Goal: Check status: Check status

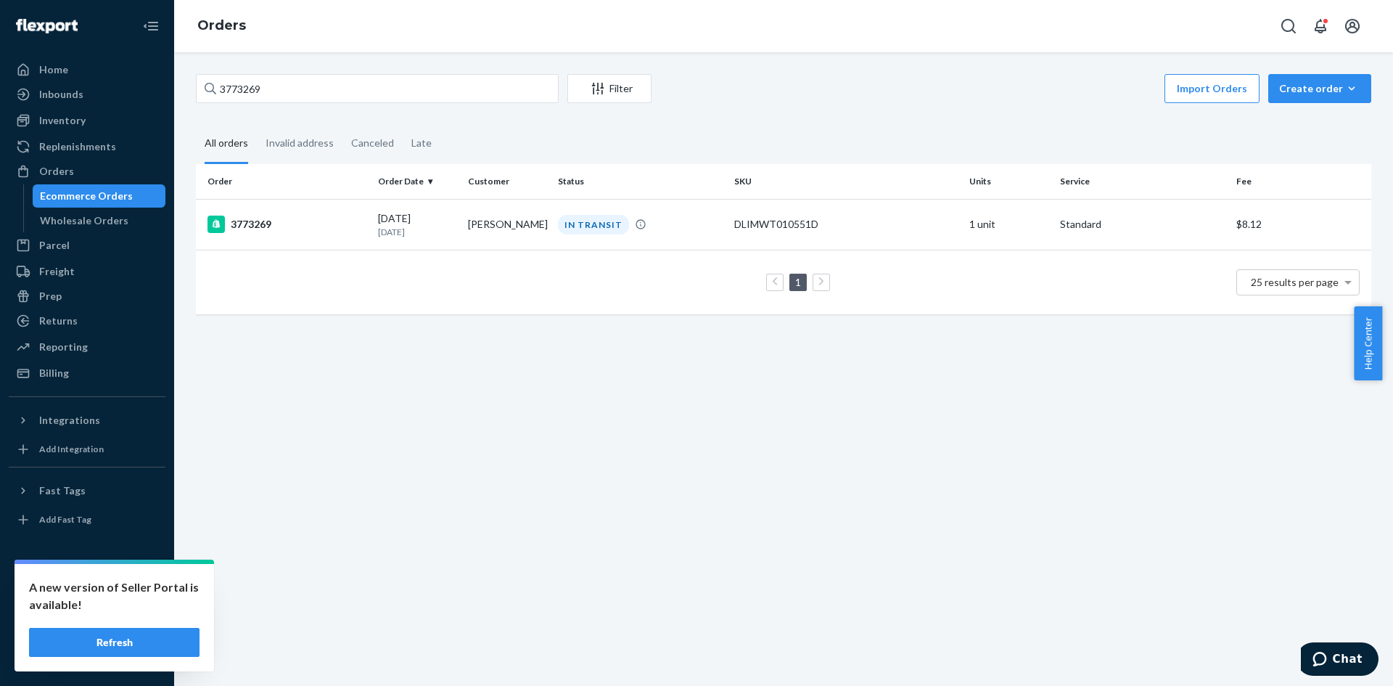
click at [103, 204] on div "Ecommerce Orders" at bounding box center [99, 196] width 131 height 20
click at [255, 86] on input "3773269" at bounding box center [377, 88] width 363 height 29
paste input "59752"
type input "3759752"
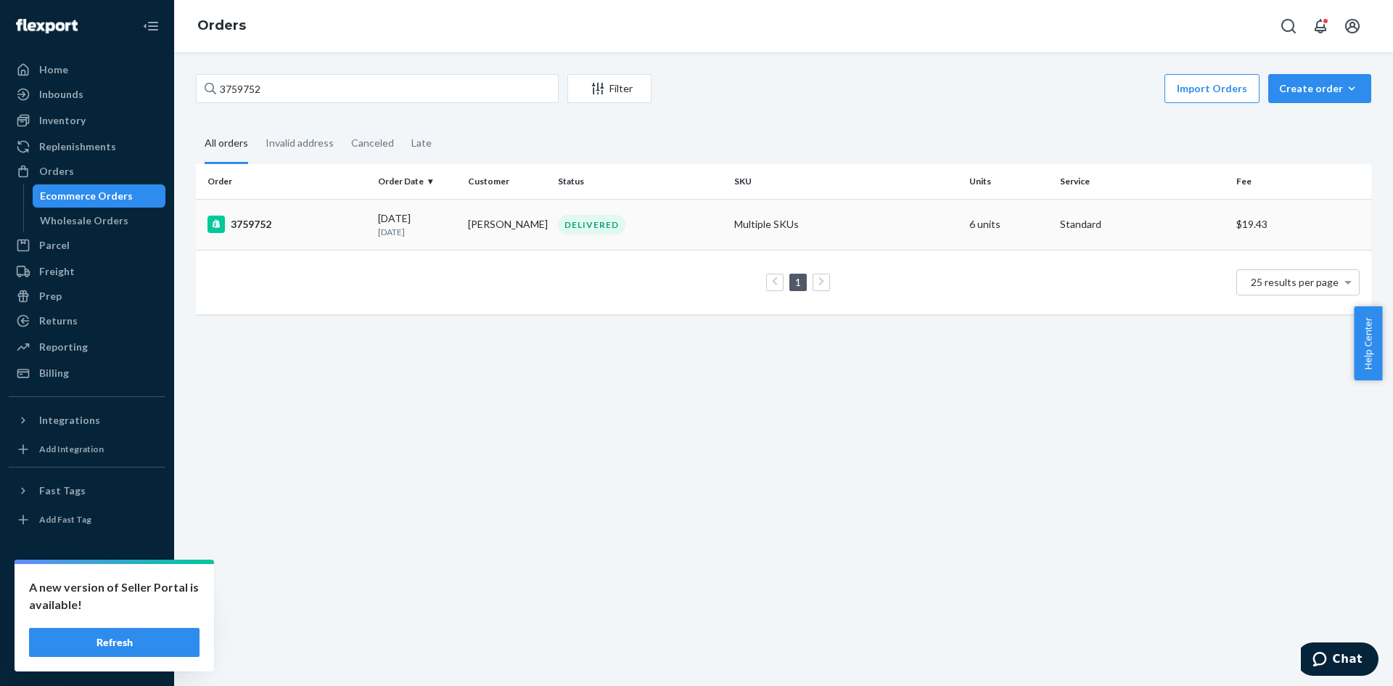
click at [367, 223] on td "3759752" at bounding box center [284, 224] width 176 height 51
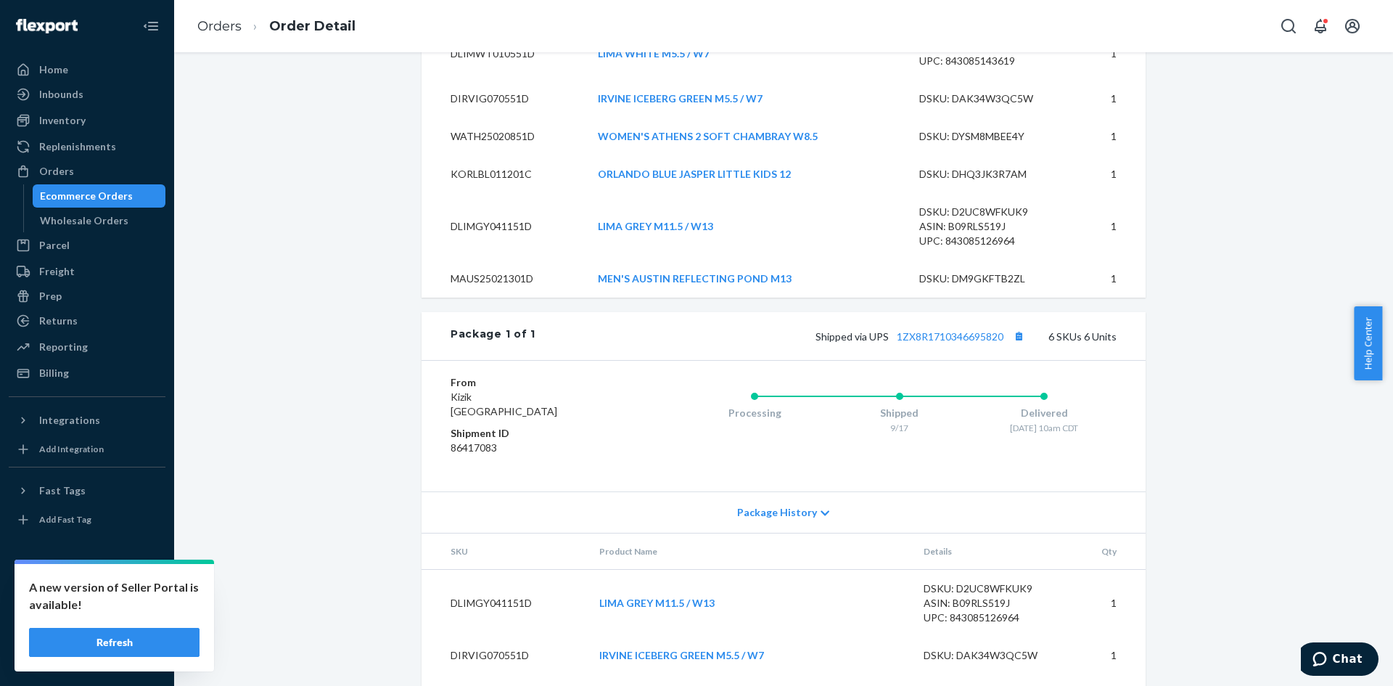
scroll to position [794, 0]
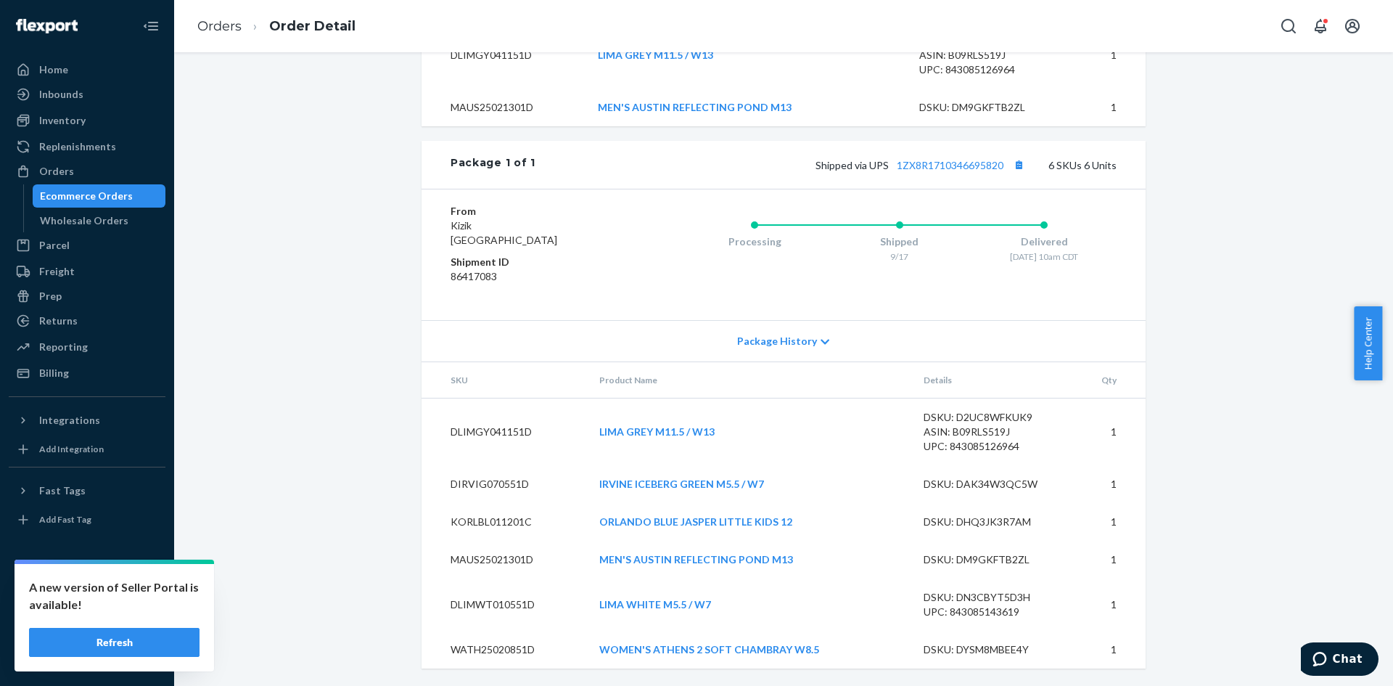
click at [140, 643] on button "Refresh" at bounding box center [114, 642] width 170 height 29
